Goal: Transaction & Acquisition: Purchase product/service

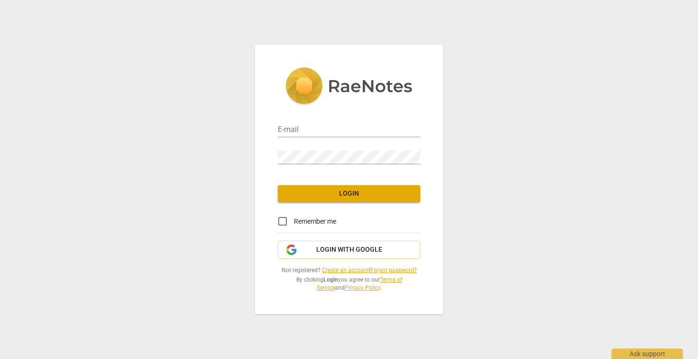
type input "susannawgreenberg@gmail.com"
click at [321, 193] on span "Login" at bounding box center [349, 194] width 127 height 10
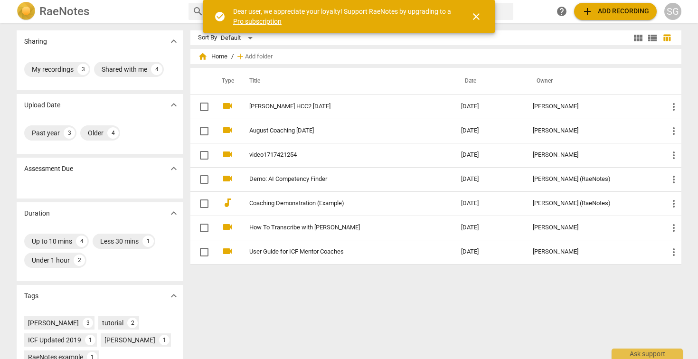
click at [603, 11] on span "add Add recording" at bounding box center [615, 11] width 67 height 11
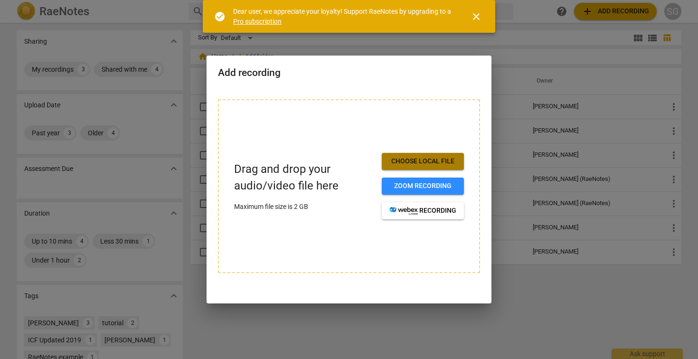
click at [395, 160] on span "Choose local file" at bounding box center [423, 162] width 67 height 10
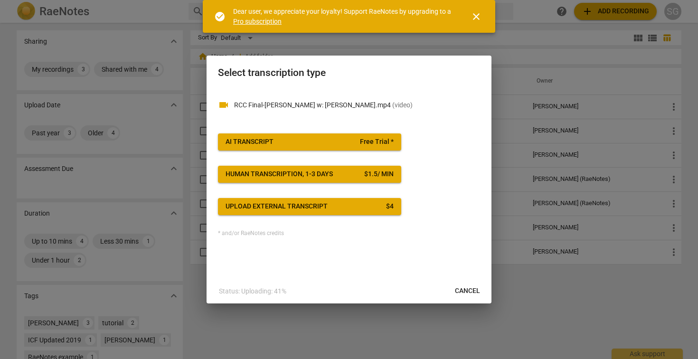
click at [339, 176] on span "Human transcription, 1-3 days $ 1.5 / min" at bounding box center [310, 175] width 168 height 10
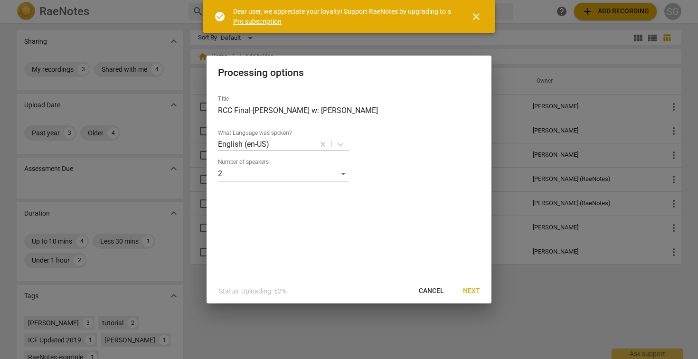
click at [471, 289] on span "Next" at bounding box center [471, 292] width 17 height 10
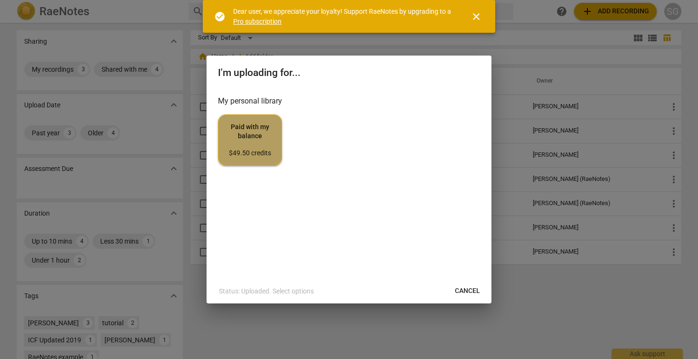
click at [242, 150] on div "$49.50 credits" at bounding box center [250, 154] width 48 height 10
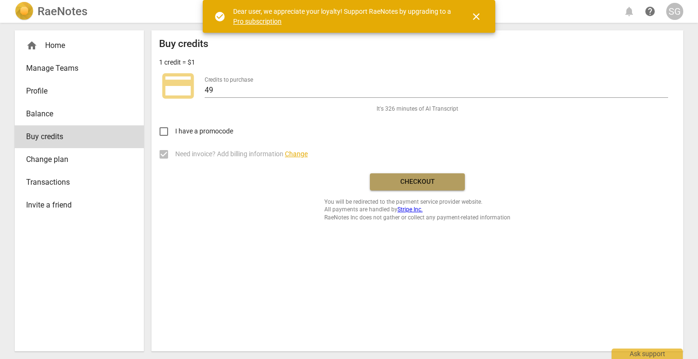
click at [410, 181] on span "Checkout" at bounding box center [418, 182] width 80 height 10
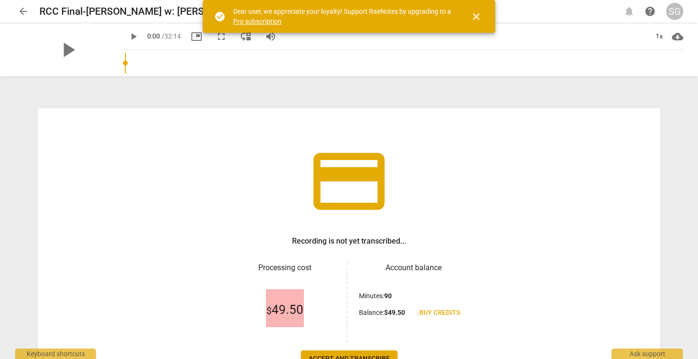
click at [477, 17] on span "close" at bounding box center [476, 16] width 11 height 11
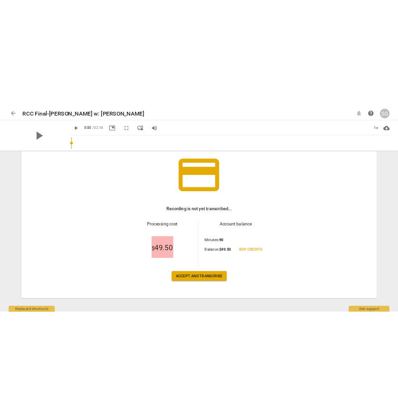
scroll to position [69, 0]
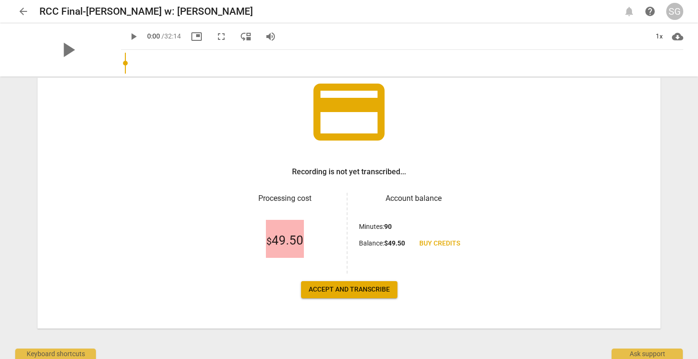
click at [347, 288] on span "Accept and transcribe" at bounding box center [349, 290] width 81 height 10
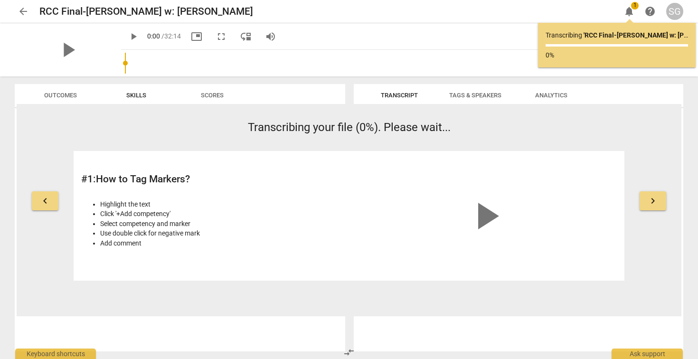
click at [463, 97] on span "Tags & Speakers" at bounding box center [476, 95] width 52 height 7
